Goal: Task Accomplishment & Management: Manage account settings

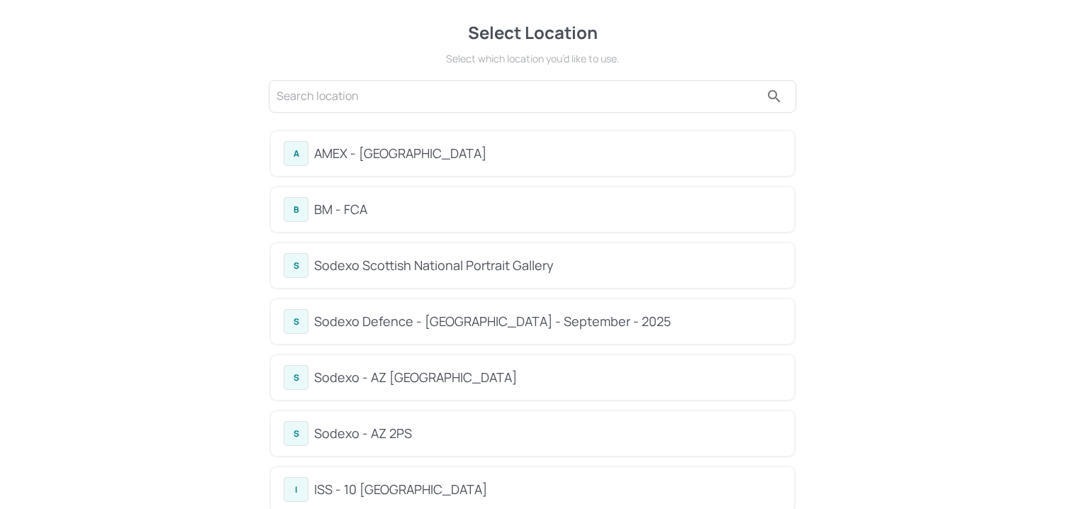
click at [419, 326] on div "Sodexo Defence - [GEOGRAPHIC_DATA] - September - 2025" at bounding box center [547, 321] width 467 height 19
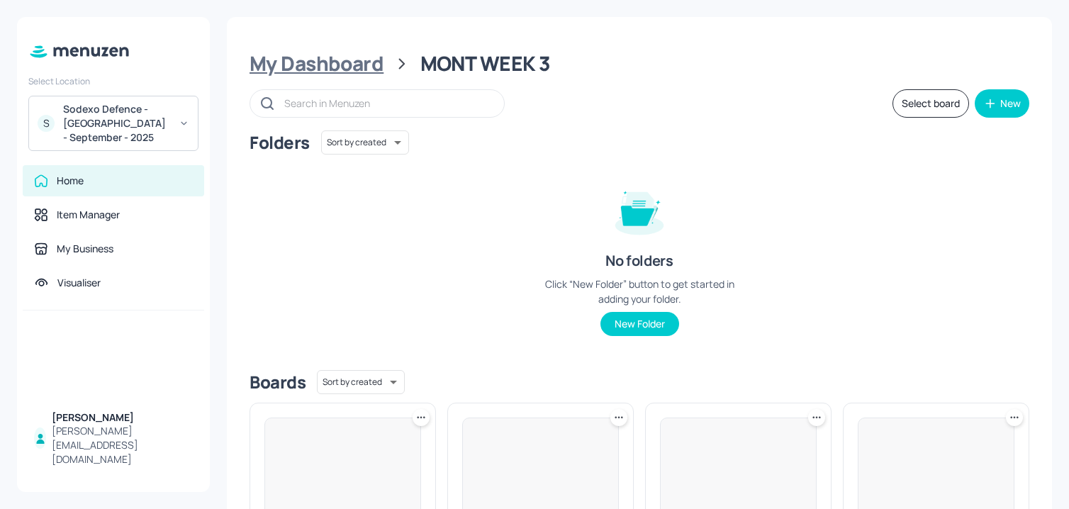
click at [322, 76] on div "My Dashboard" at bounding box center [317, 64] width 134 height 26
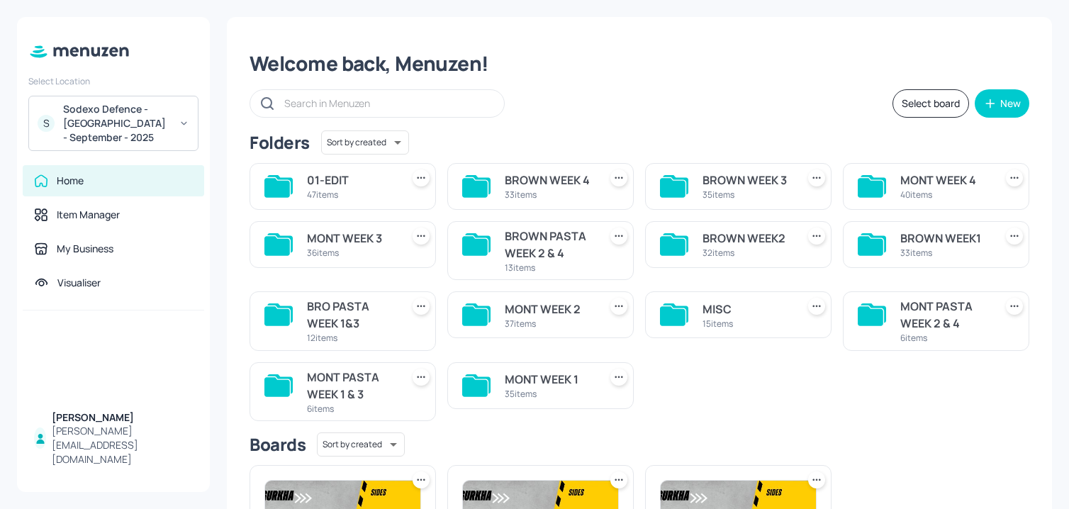
click at [588, 199] on div "33 items" at bounding box center [549, 195] width 89 height 12
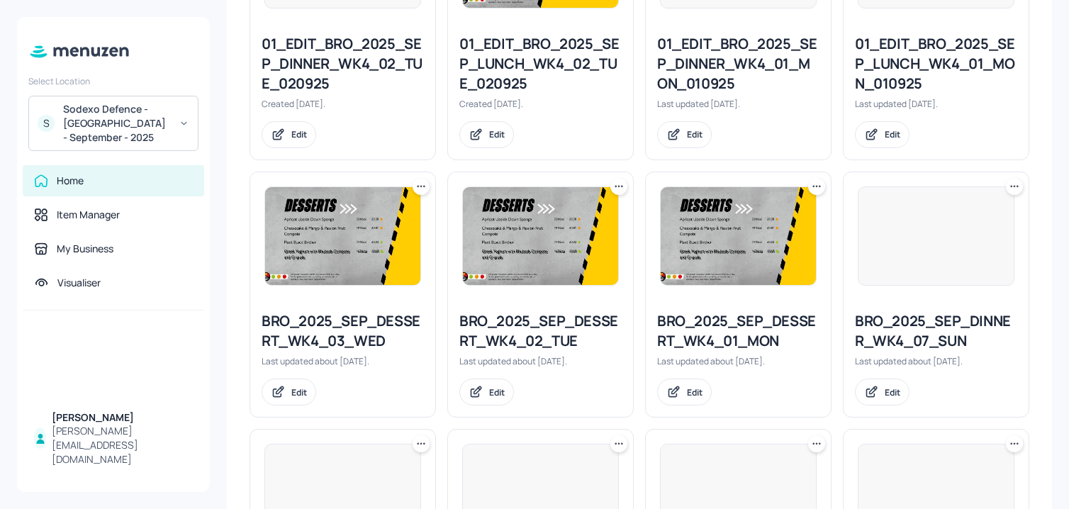
scroll to position [1557, 0]
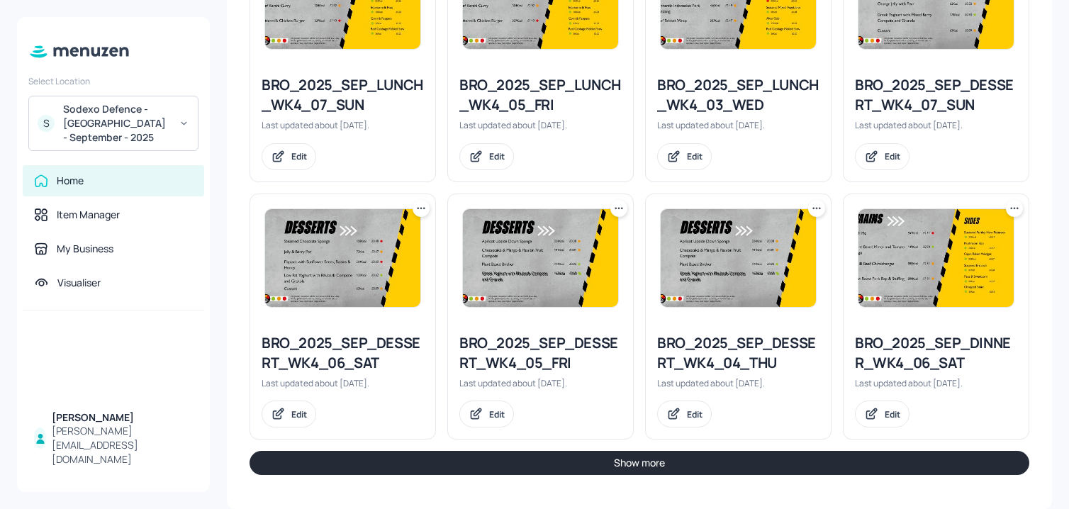
click at [603, 473] on button "Show more" at bounding box center [640, 463] width 780 height 24
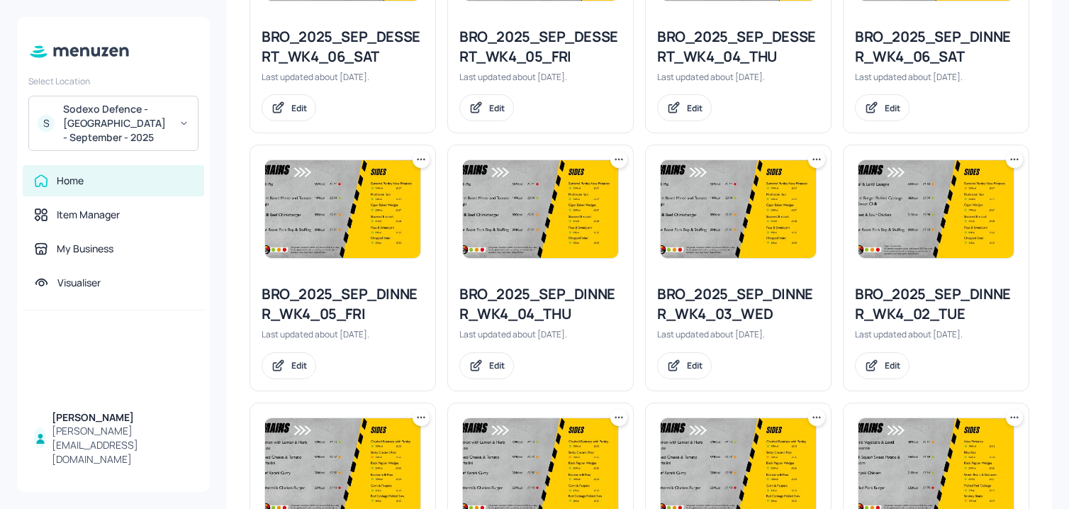
scroll to position [1954, 0]
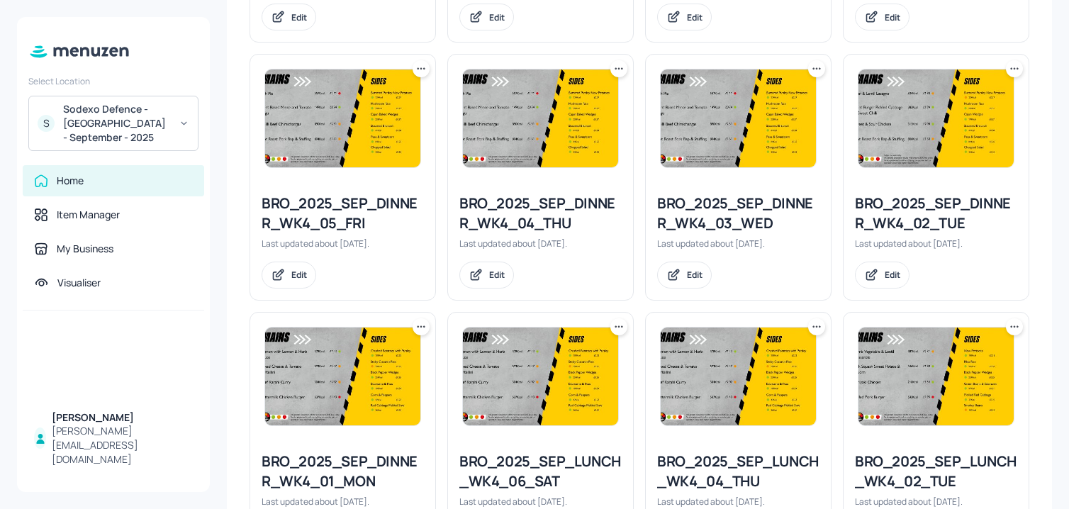
click at [1009, 66] on icon at bounding box center [1014, 69] width 14 height 14
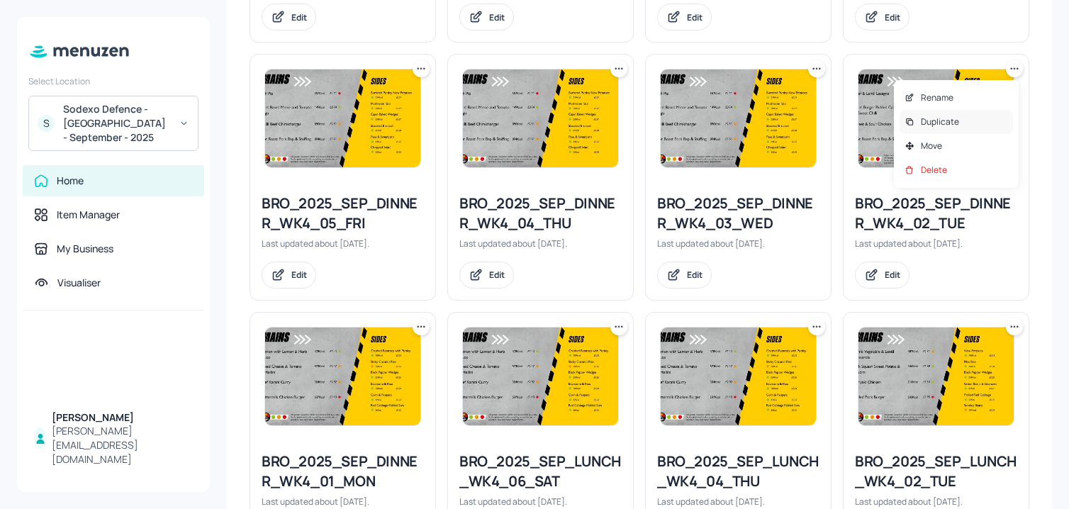
click at [927, 126] on p "Duplicate" at bounding box center [940, 122] width 38 height 13
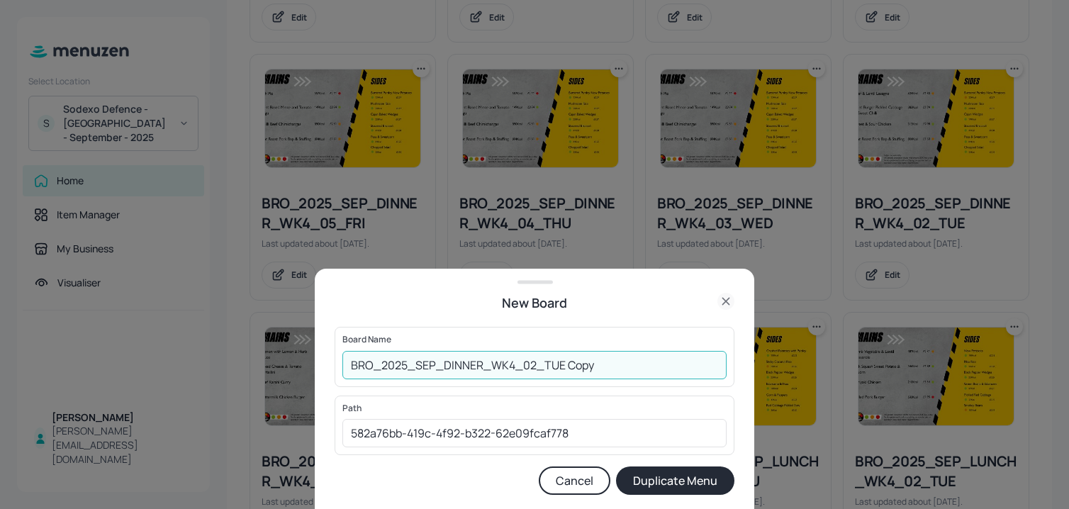
click at [346, 359] on input "BRO_2025_SEP_DINNER_WK4_02_TUE Copy" at bounding box center [534, 365] width 384 height 28
click at [620, 371] on input "01ED_BRO_2025_SEP_DINNER_WK4_02_TUE Copy" at bounding box center [534, 365] width 384 height 28
type input "01ED_BRO_2025_SEP_DINNER_WK4_02_TUE_300925"
click at [616, 466] on button "Duplicate Menu" at bounding box center [675, 480] width 118 height 28
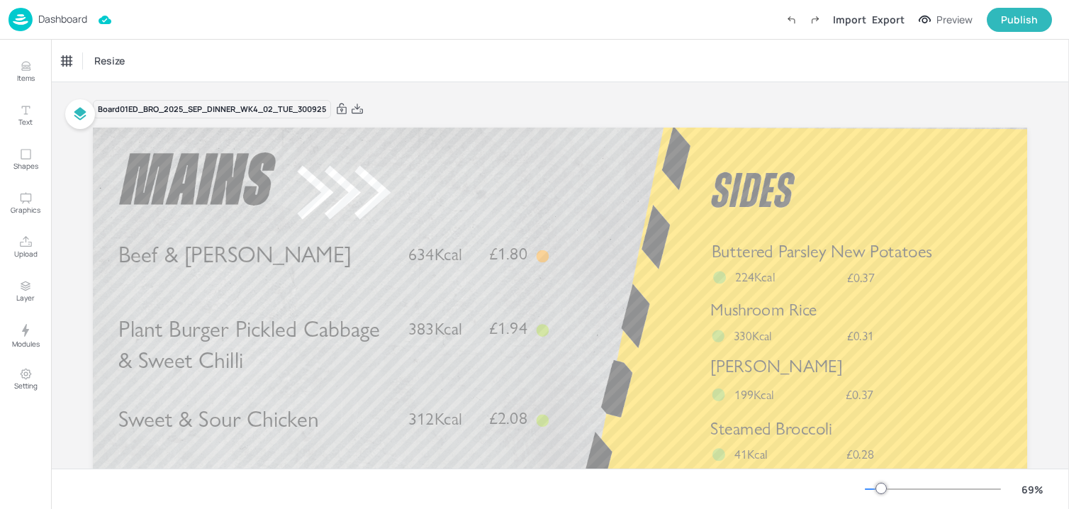
click at [72, 14] on p "Dashboard" at bounding box center [62, 19] width 49 height 10
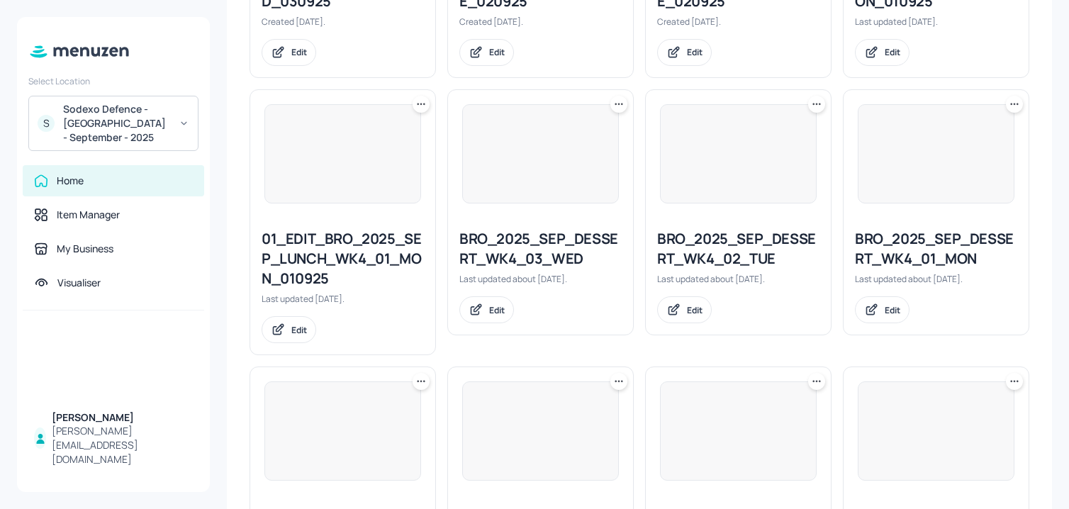
scroll to position [1577, 0]
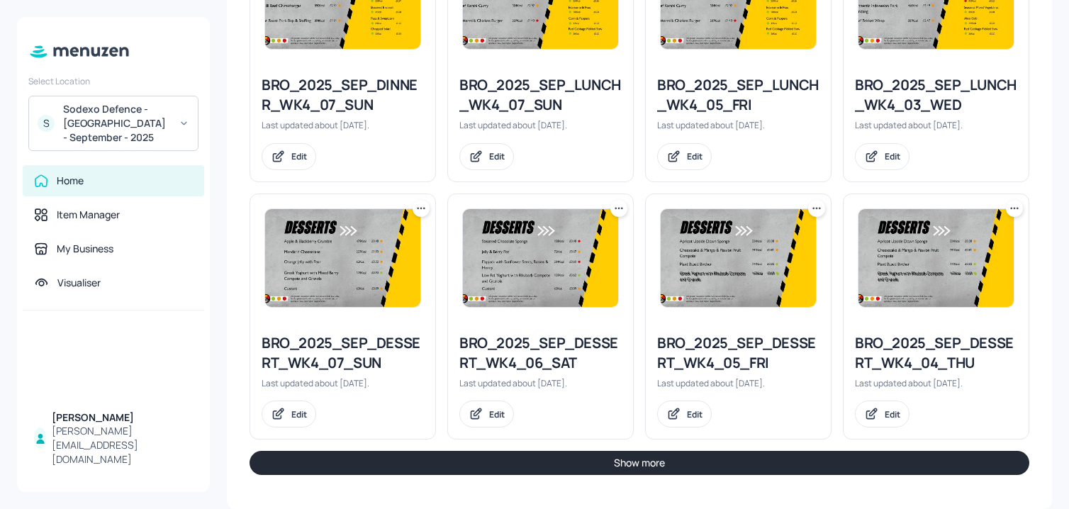
click at [732, 472] on button "Show more" at bounding box center [640, 463] width 780 height 24
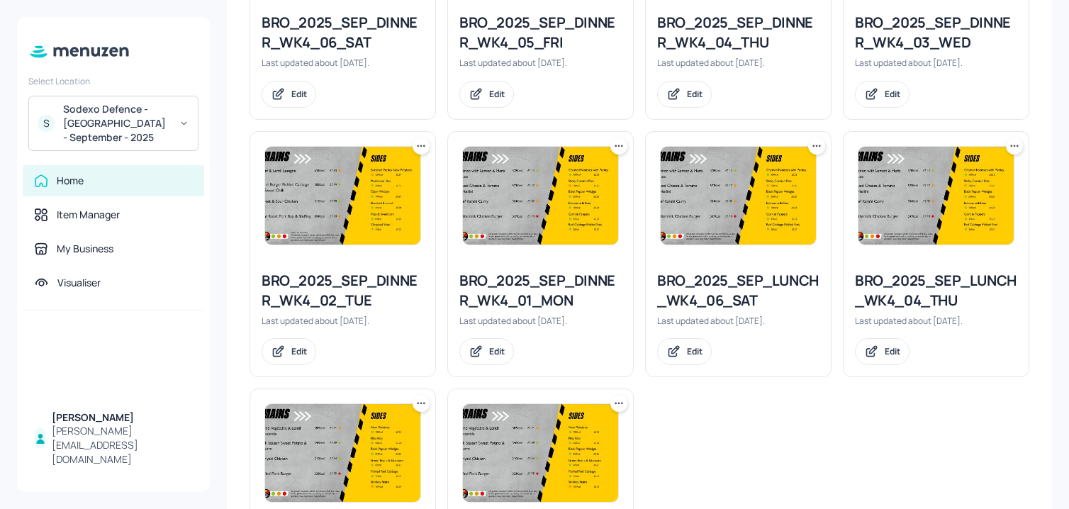
scroll to position [2149, 0]
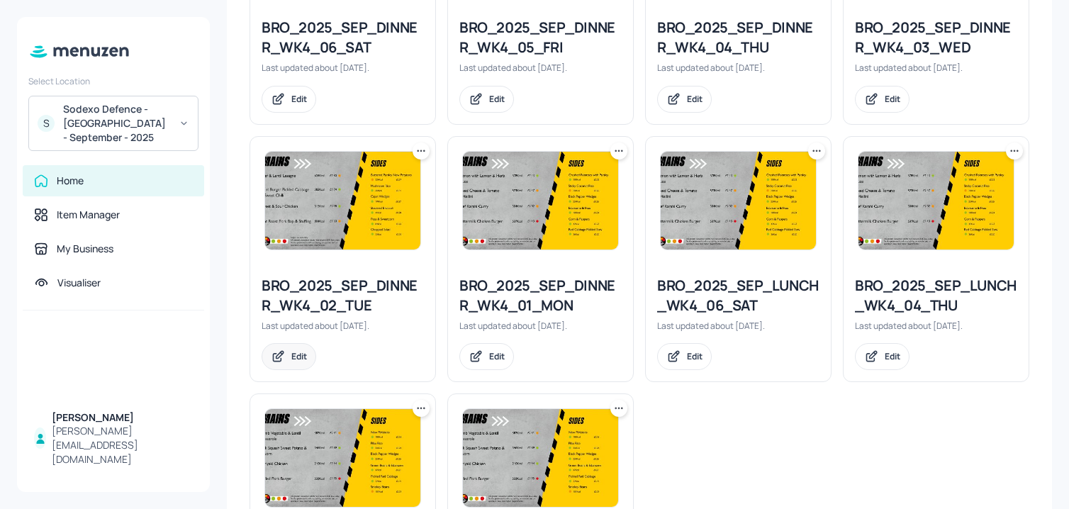
click at [293, 361] on div "Edit" at bounding box center [299, 356] width 16 height 12
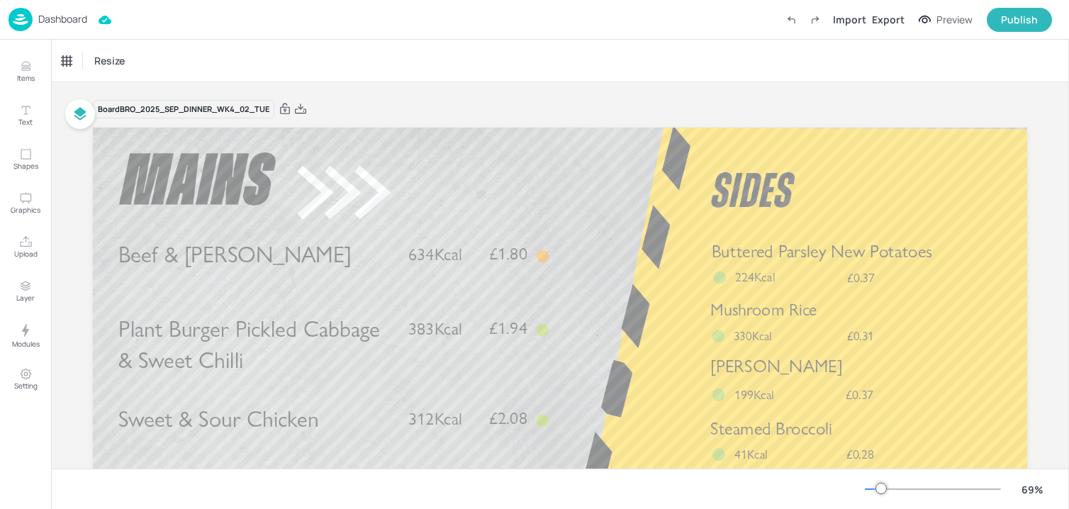
click at [77, 14] on p "Dashboard" at bounding box center [62, 19] width 49 height 10
